Goal: Information Seeking & Learning: Learn about a topic

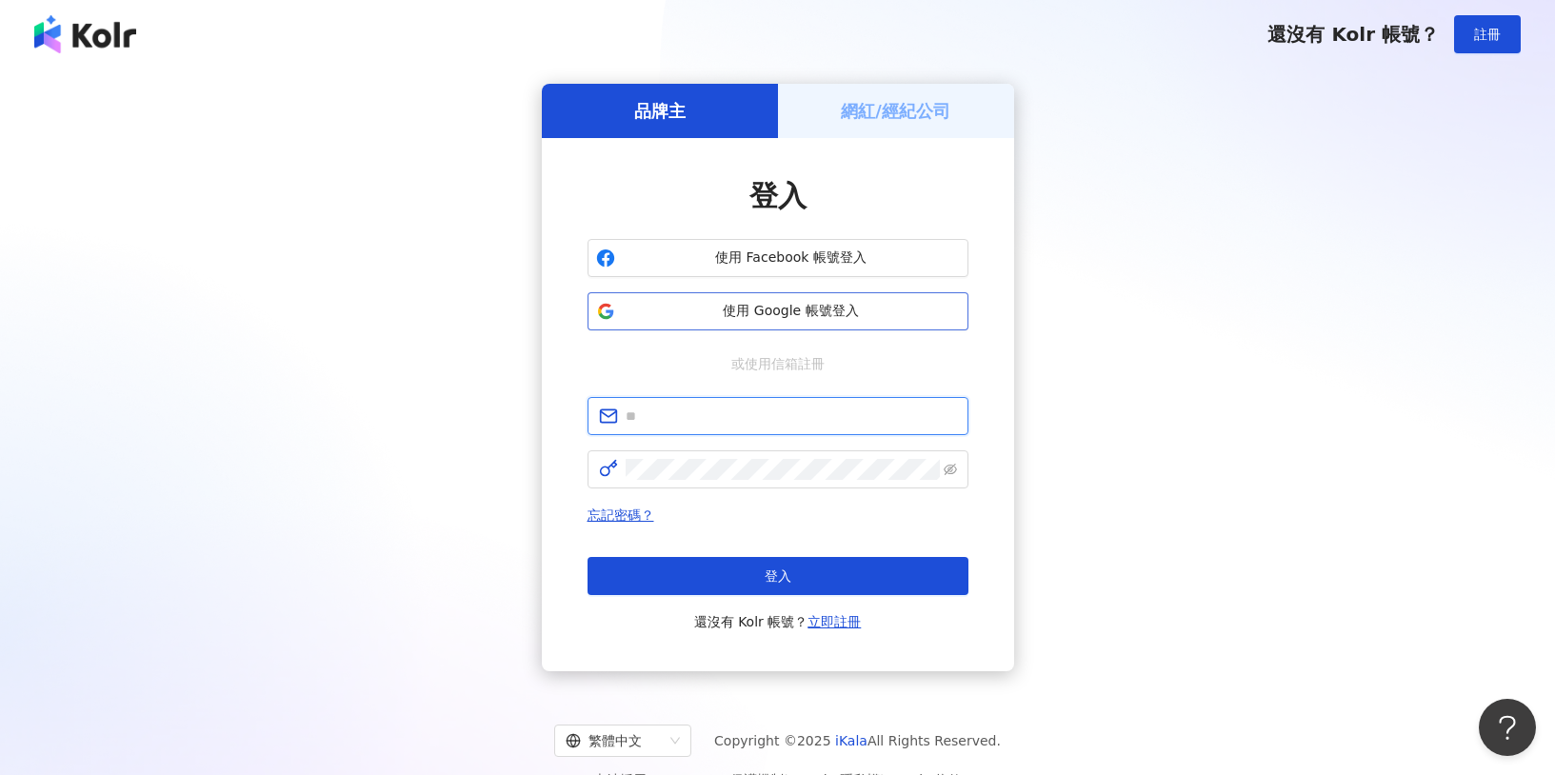
type input "**********"
click at [832, 316] on span "使用 Google 帳號登入" at bounding box center [791, 311] width 337 height 19
click at [821, 309] on span "使用 Google 帳號登入" at bounding box center [791, 311] width 337 height 19
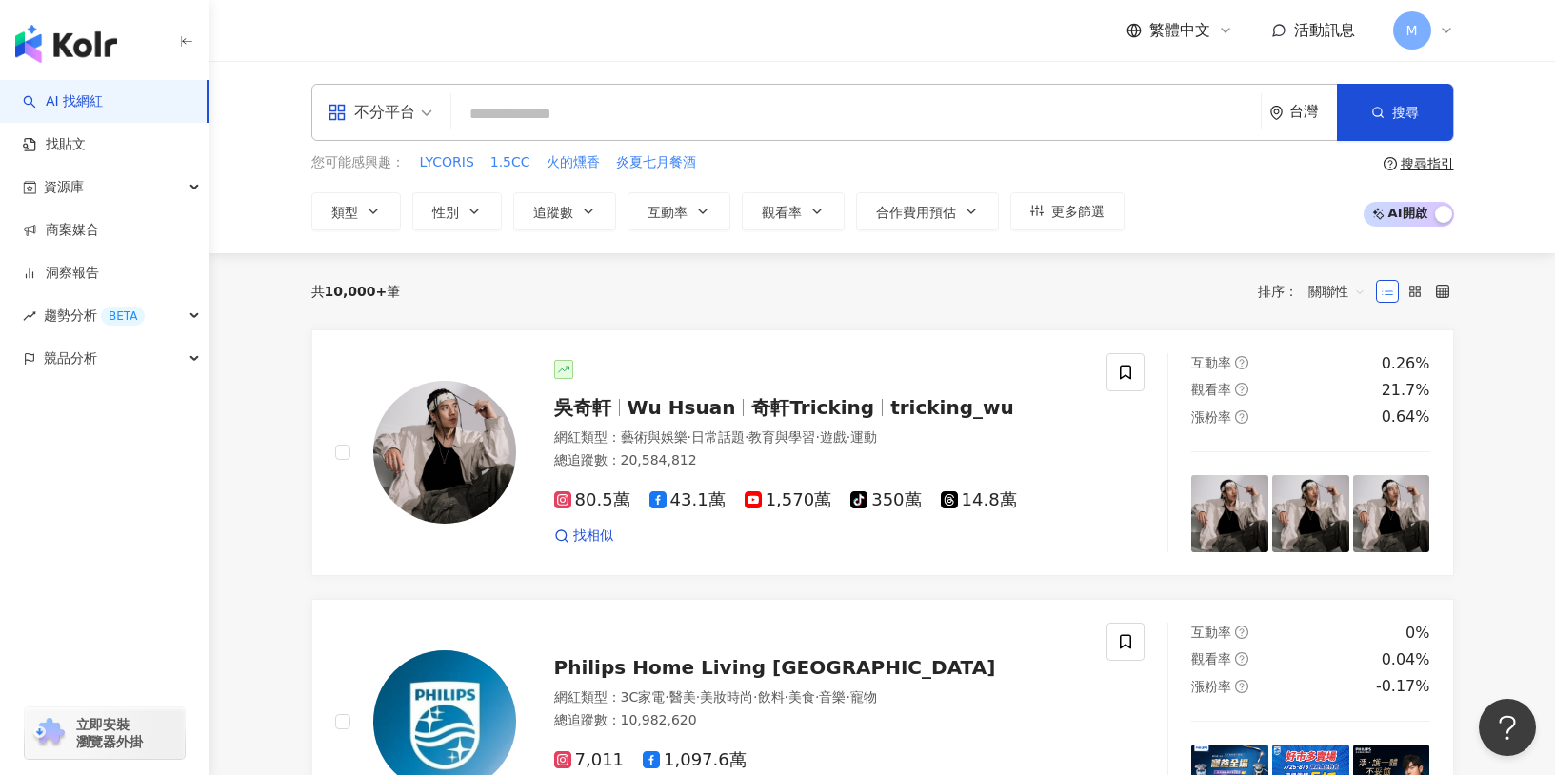
click at [698, 124] on input "search" at bounding box center [856, 114] width 794 height 36
type input "**********"
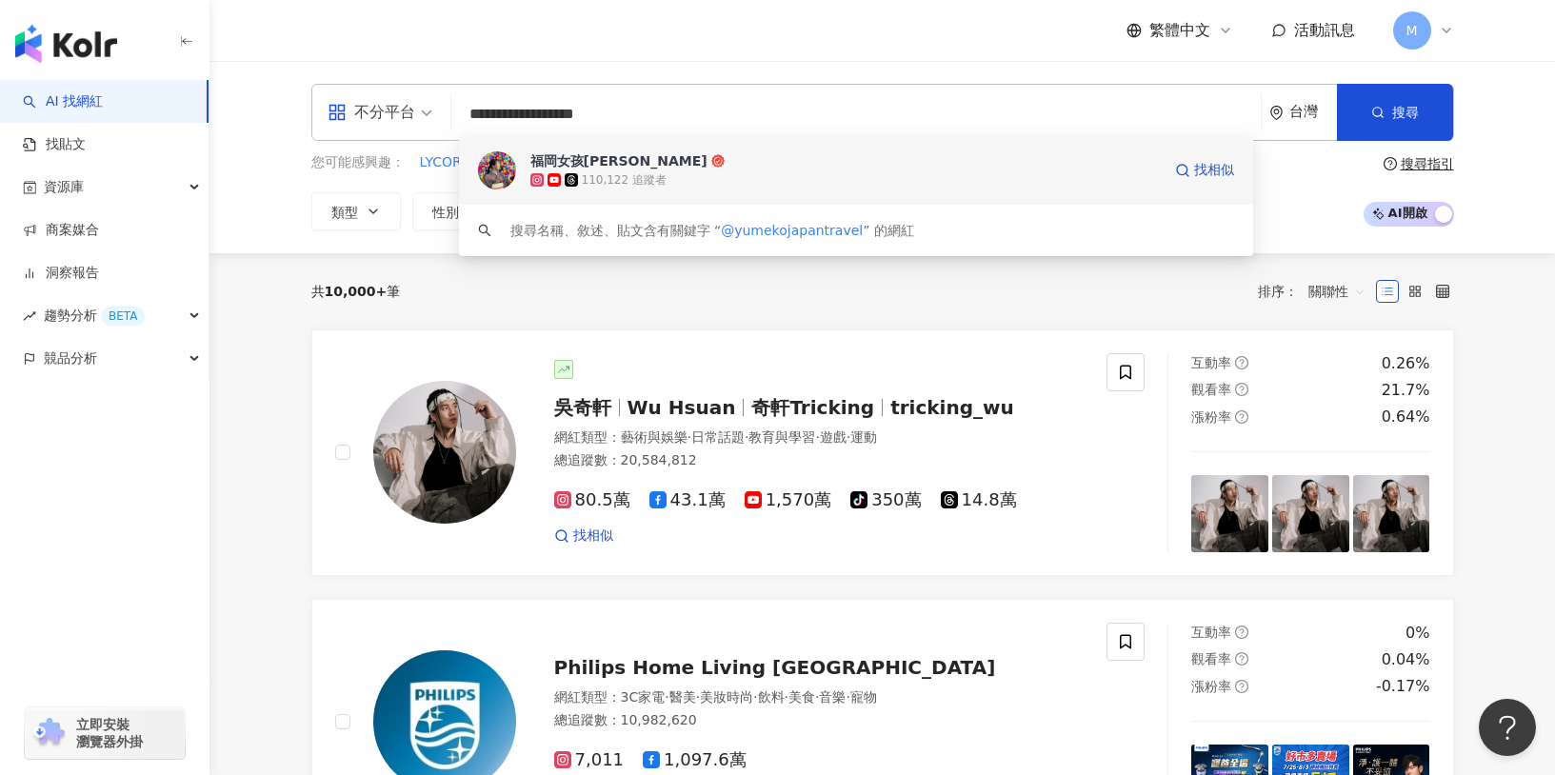
click at [600, 165] on div "福岡女孩[PERSON_NAME]" at bounding box center [618, 160] width 177 height 19
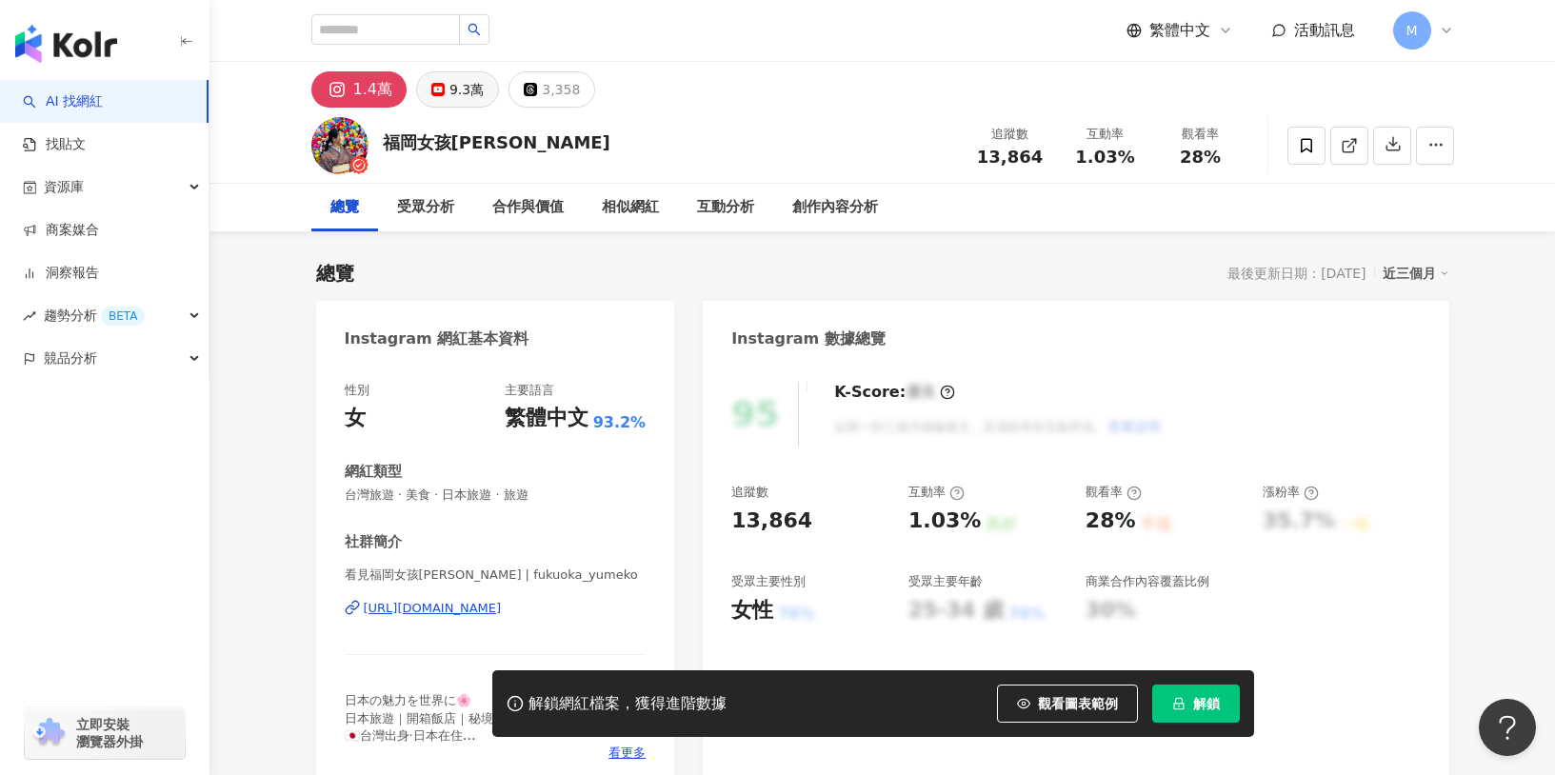
click at [437, 98] on button "9.3萬" at bounding box center [457, 89] width 83 height 36
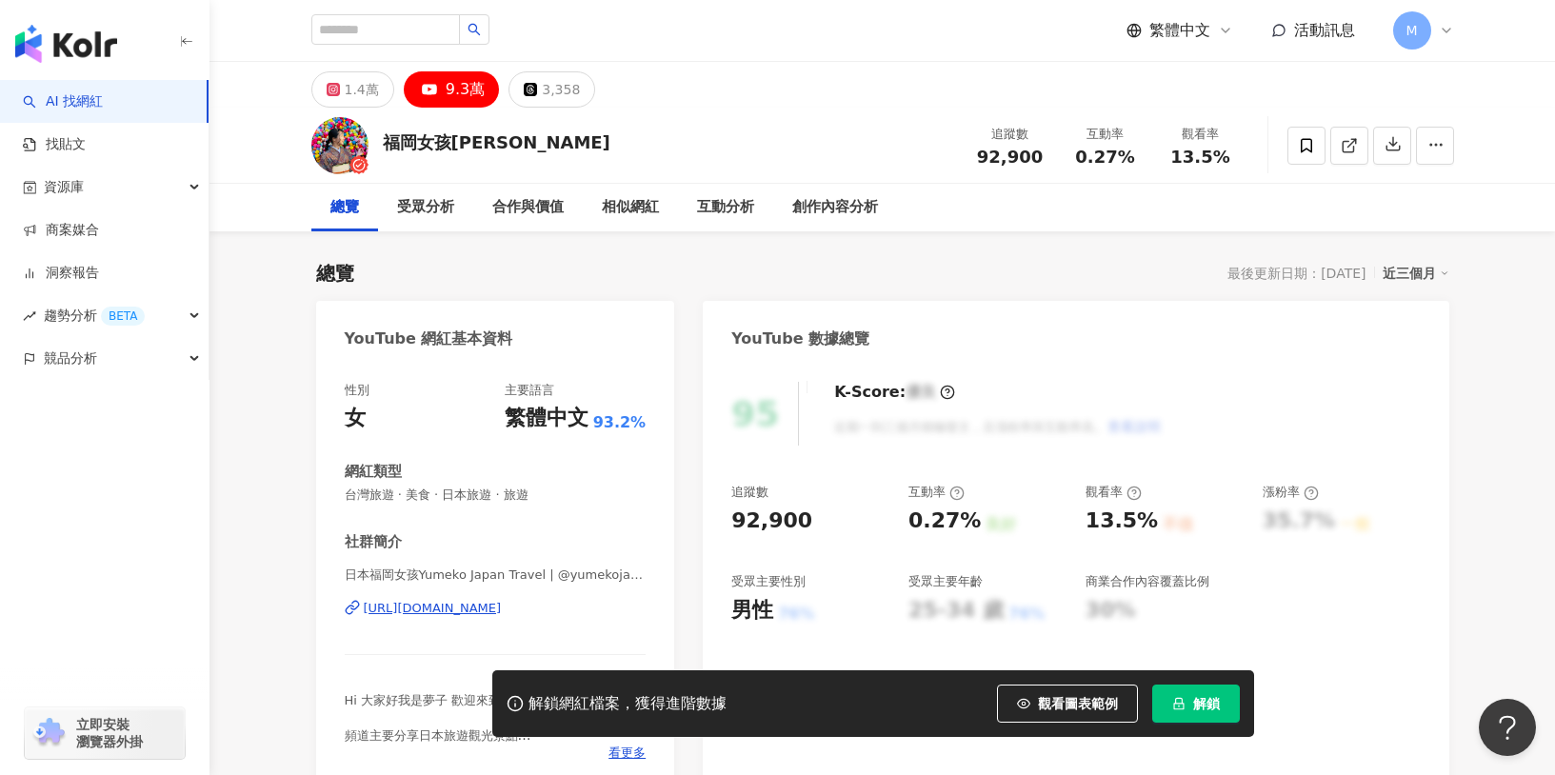
scroll to position [110, 0]
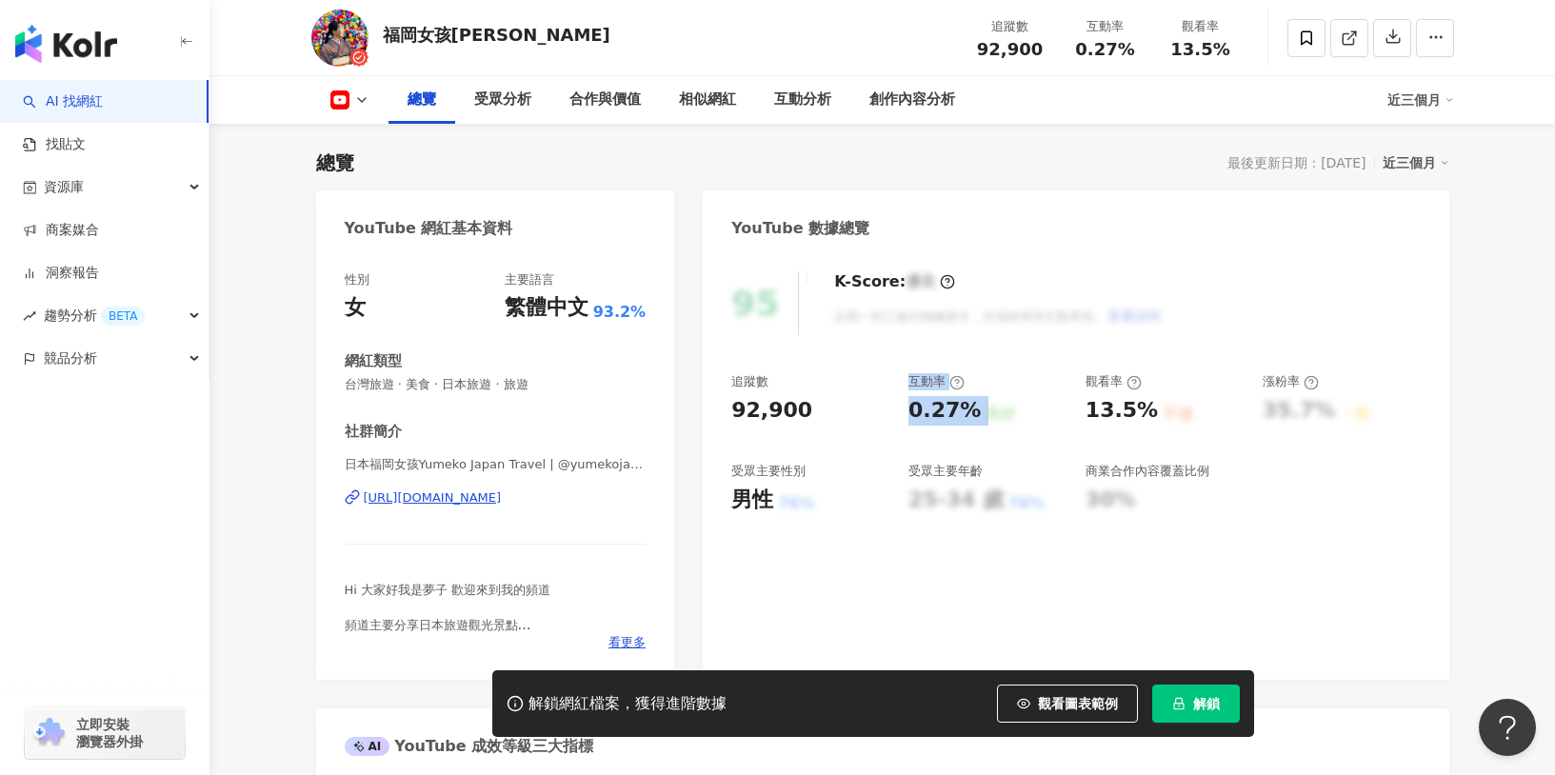
drag, startPoint x: 907, startPoint y: 408, endPoint x: 971, endPoint y: 416, distance: 65.3
click at [971, 416] on div "追蹤數 92,900 互動率 0.27% 良好 觀看率 13.5% 不佳 漲粉率 35.7% 一般 受眾主要性別 男性 76% 受眾主要年齡 25-34 歲 …" at bounding box center [1075, 443] width 688 height 141
click at [967, 418] on div "0.27%" at bounding box center [944, 411] width 72 height 30
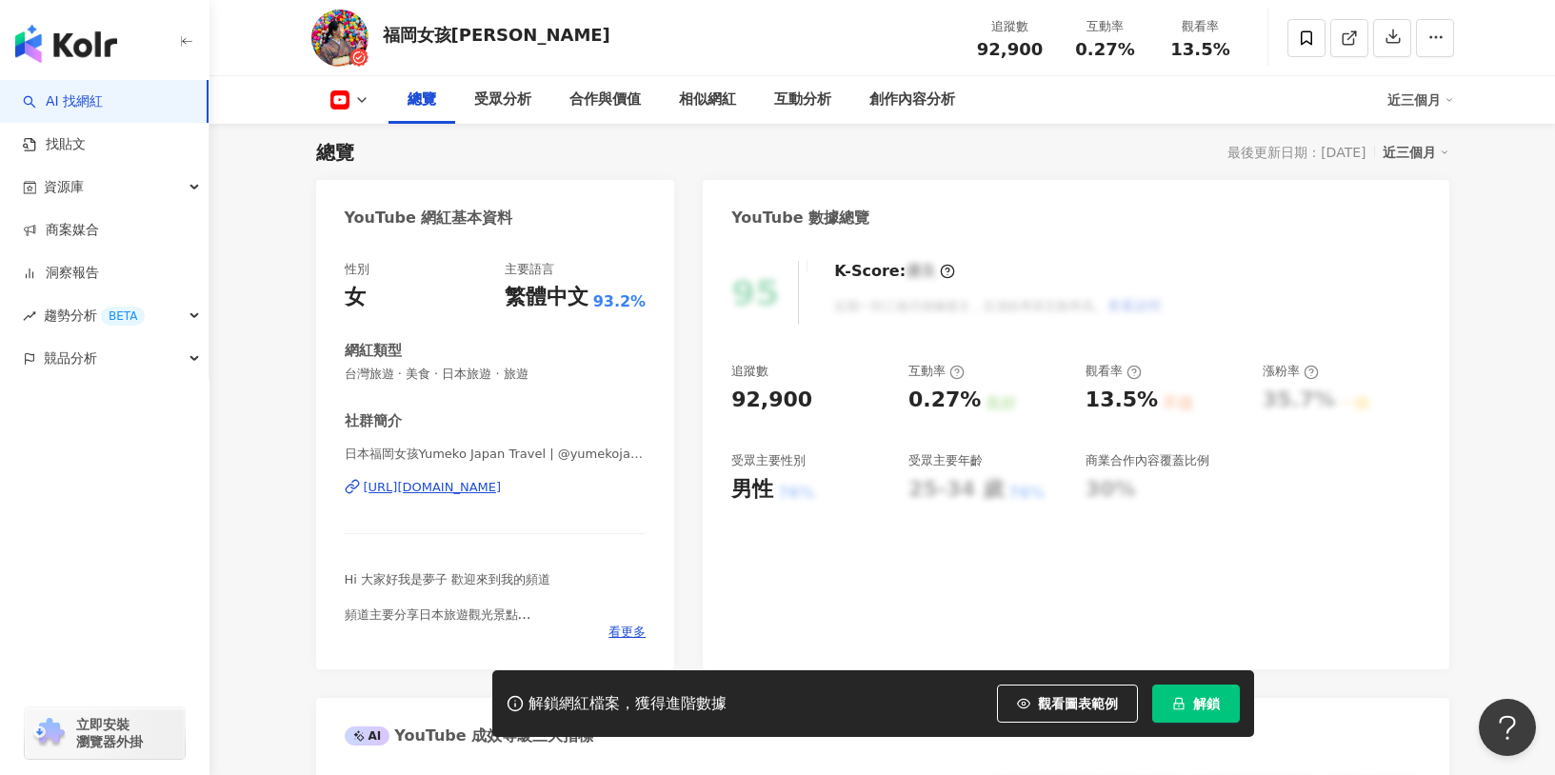
scroll to position [137, 0]
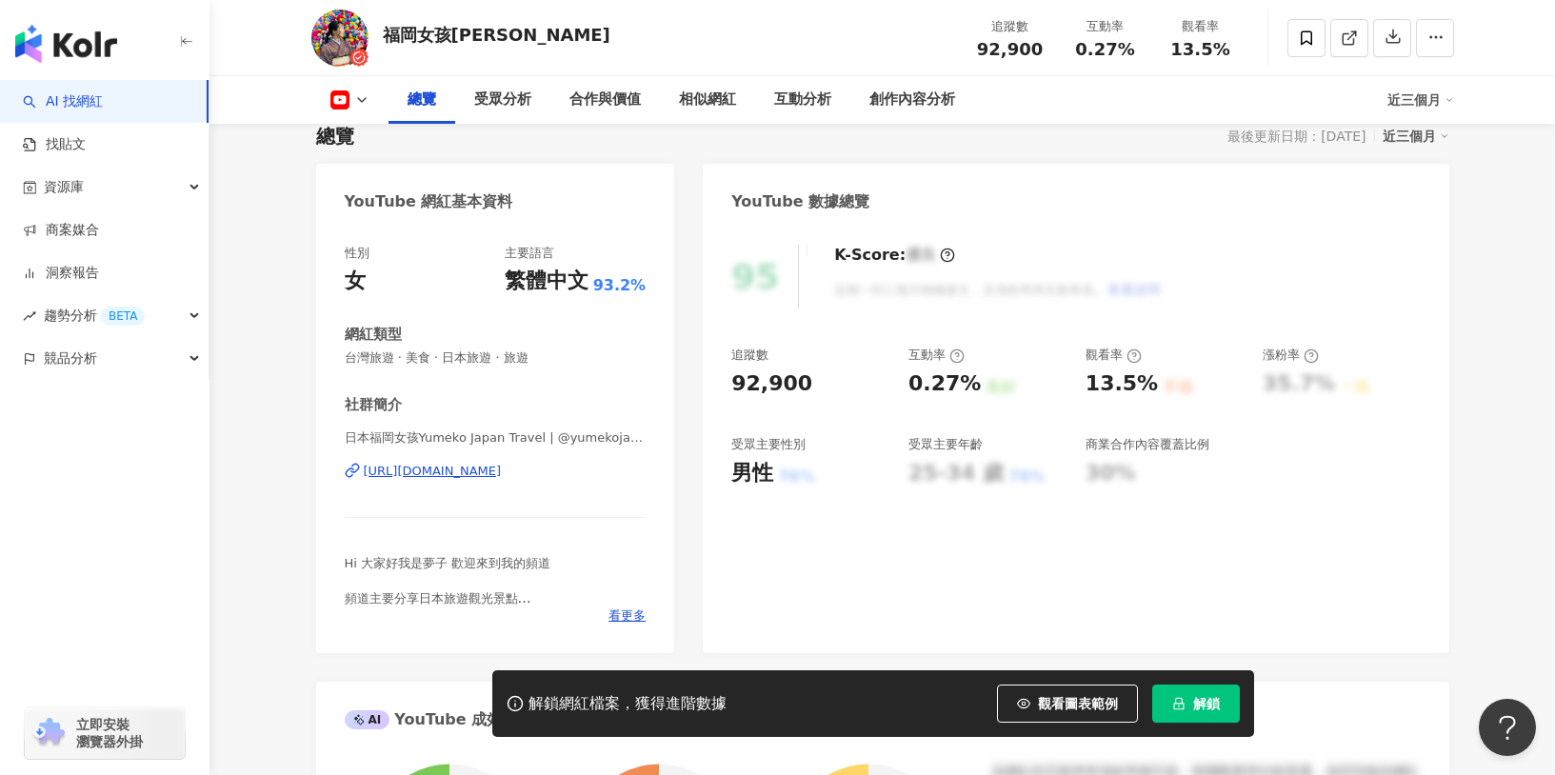
click at [1182, 708] on icon "lock" at bounding box center [1178, 703] width 13 height 13
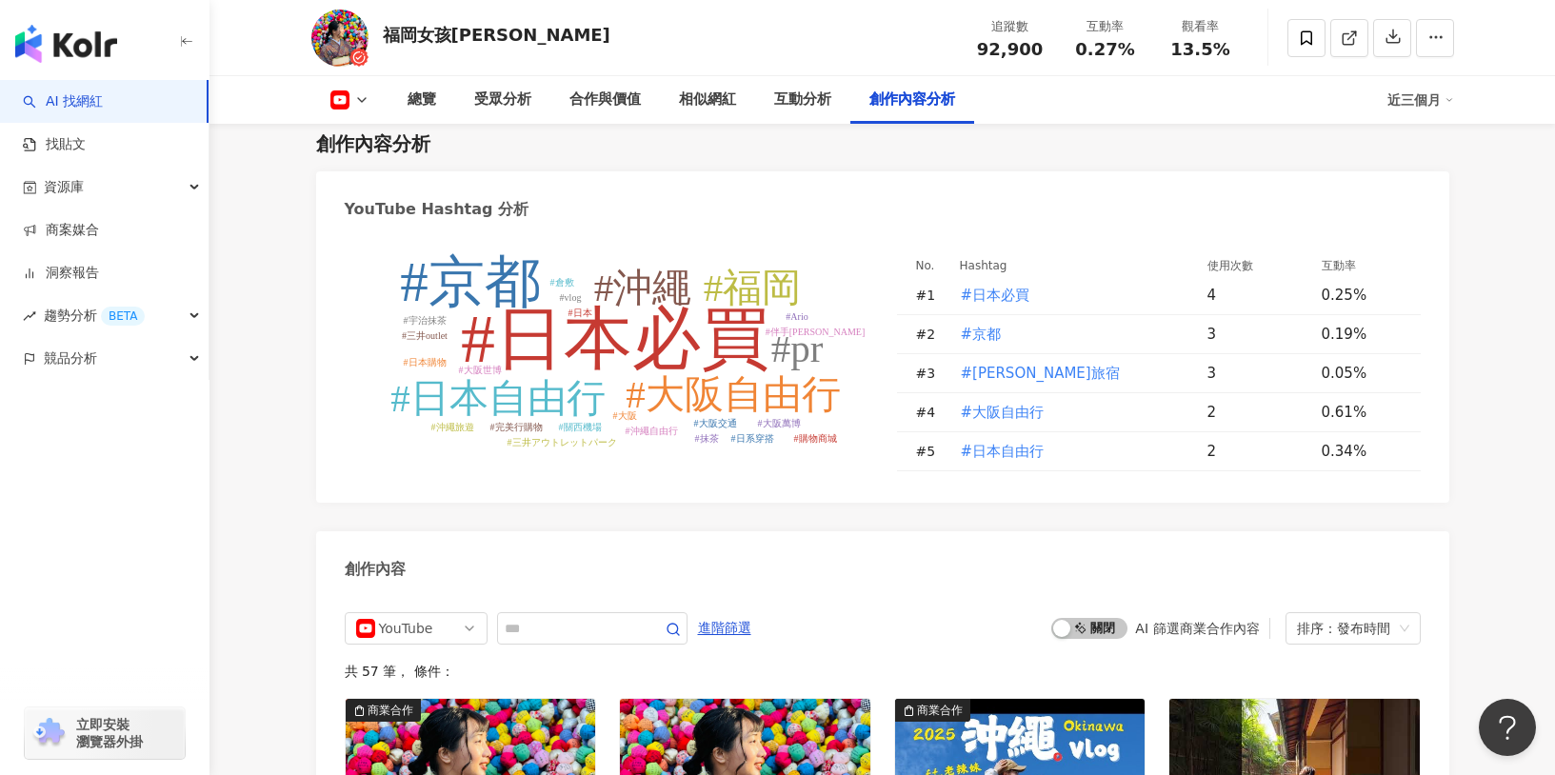
scroll to position [4809, 0]
